Goal: Transaction & Acquisition: Purchase product/service

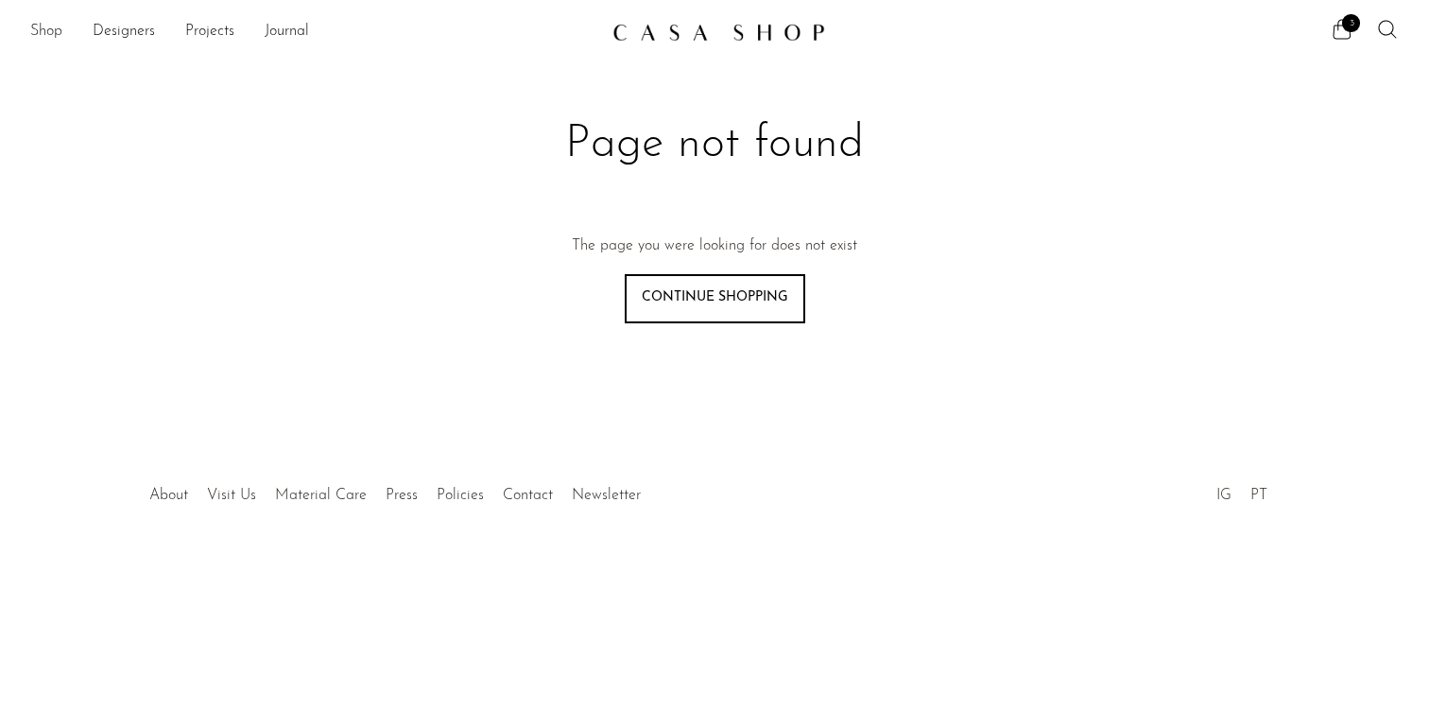
click at [50, 33] on link "Shop" at bounding box center [46, 32] width 32 height 25
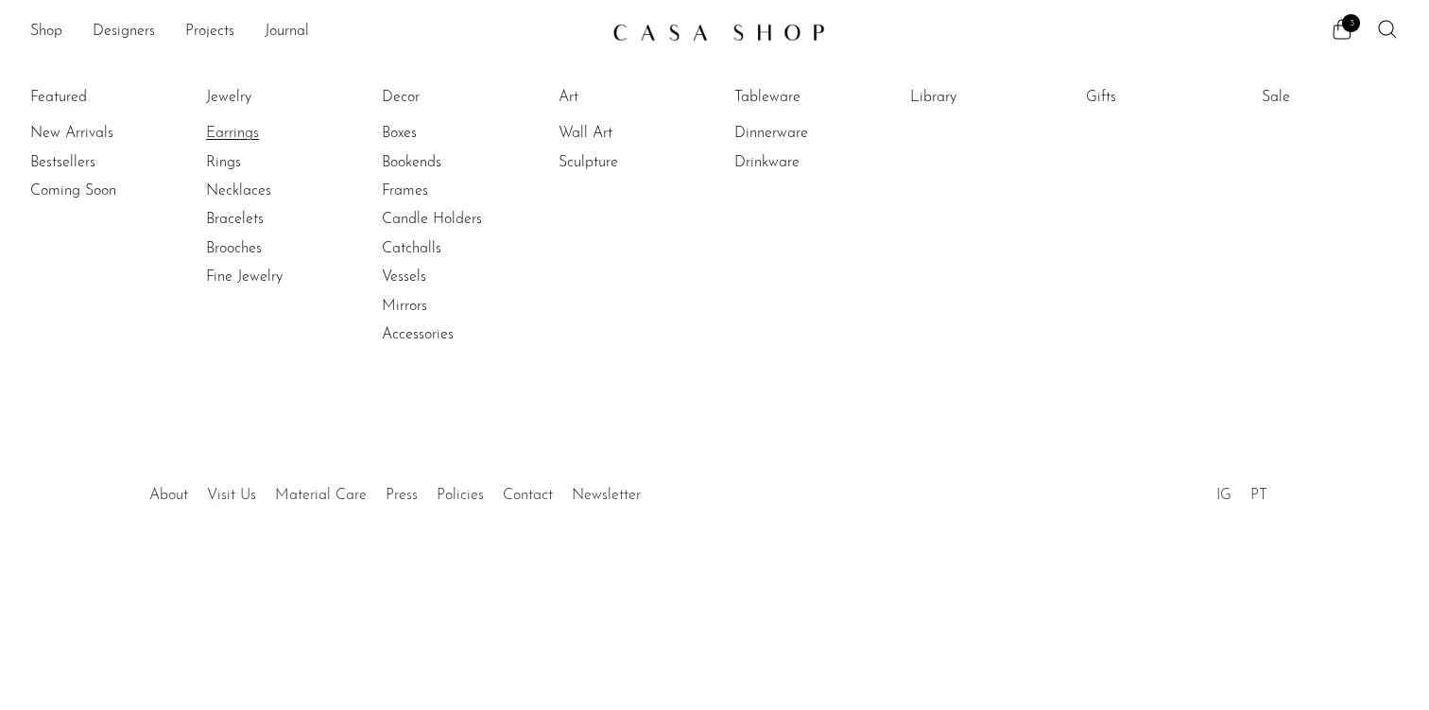
click at [233, 130] on link "Earrings" at bounding box center [277, 133] width 142 height 21
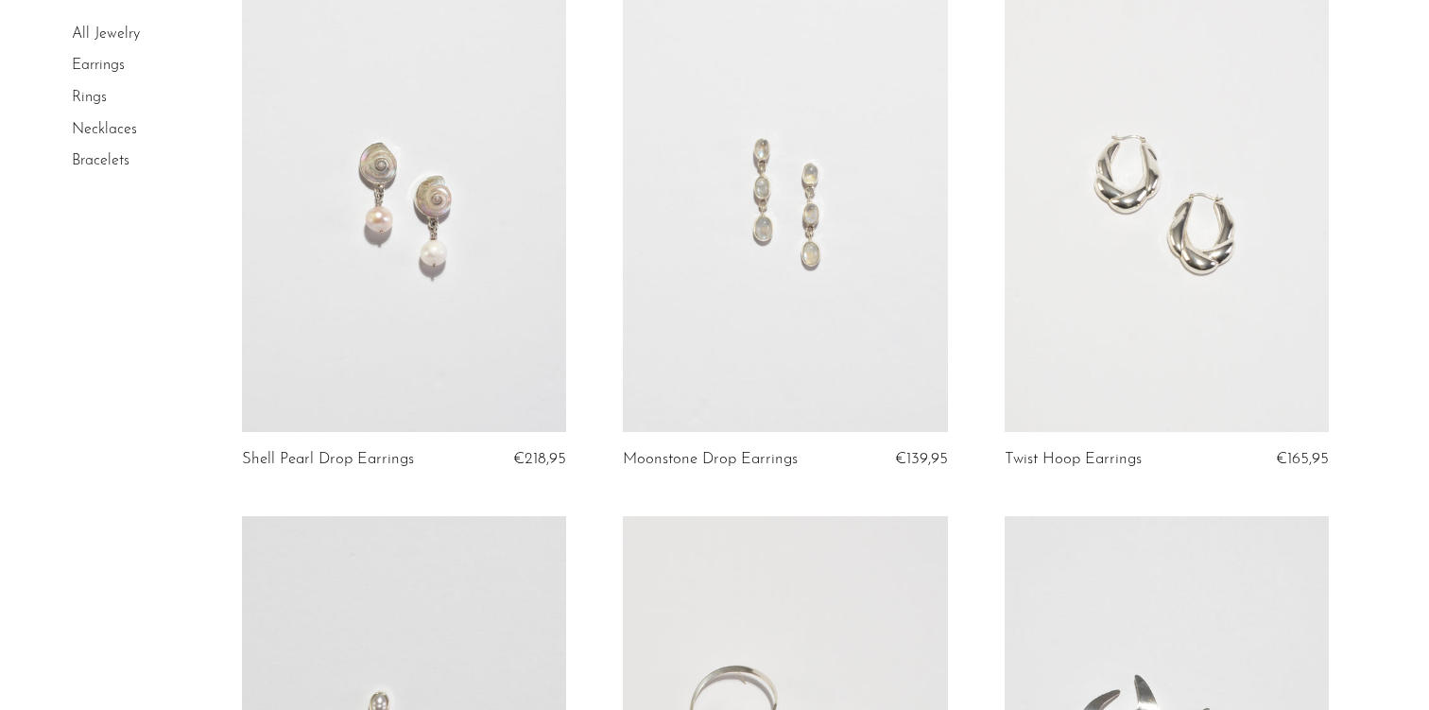
scroll to position [2359, 0]
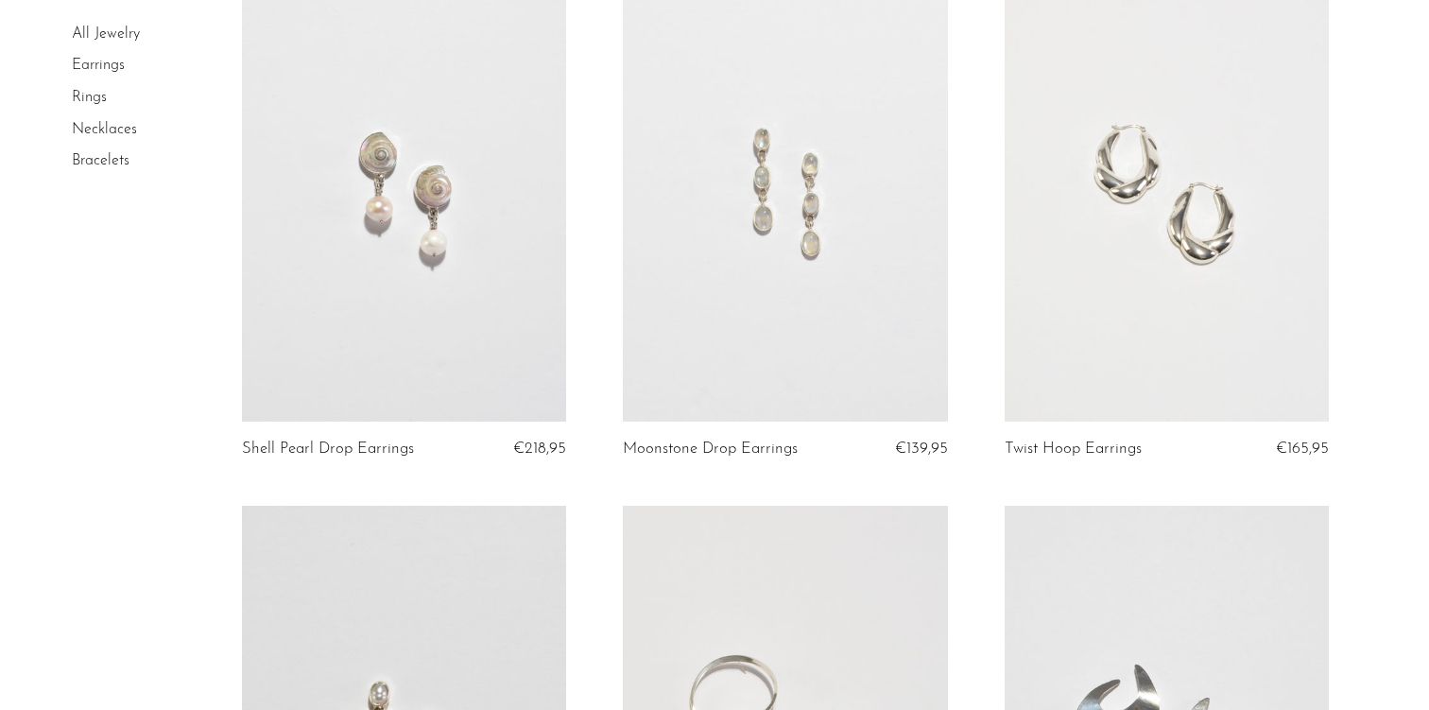
click at [749, 297] on link at bounding box center [785, 194] width 325 height 455
